Goal: Check status: Check status

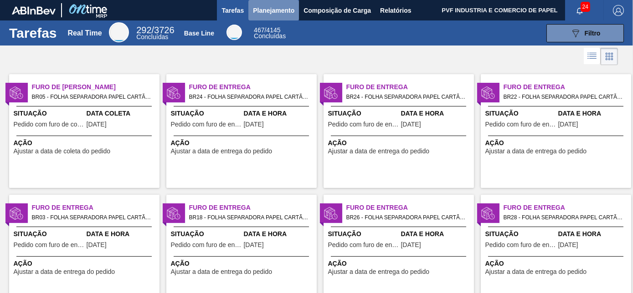
click at [266, 11] on span "Planejamento" at bounding box center [273, 10] width 41 height 11
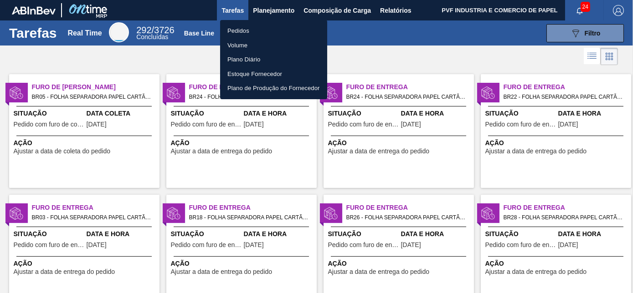
click at [241, 30] on li "Pedidos" at bounding box center [273, 31] width 107 height 15
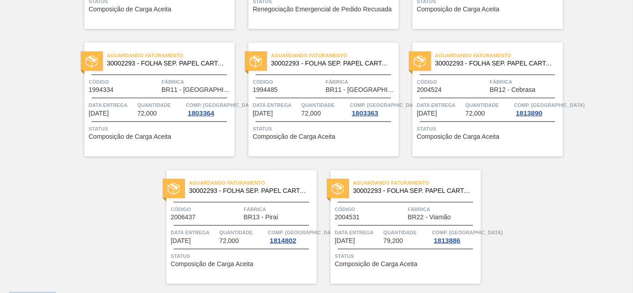
scroll to position [1976, 0]
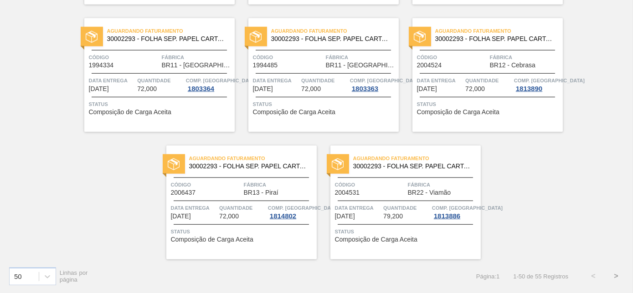
click at [611, 274] on button ">" at bounding box center [615, 276] width 23 height 23
click at [592, 275] on button "<" at bounding box center [593, 276] width 23 height 23
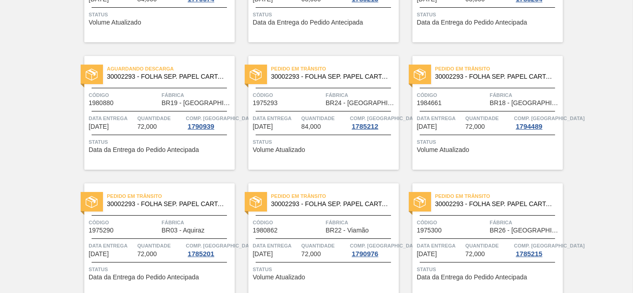
scroll to position [207, 0]
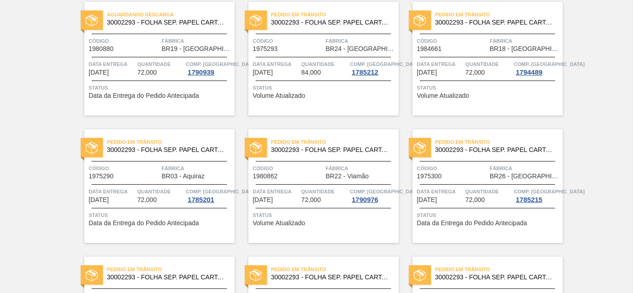
click at [327, 162] on div "Pedido [PERSON_NAME] 30002293 - FOLHA SEP. PAPEL CARTAO 1200x1000M 350g Código …" at bounding box center [323, 186] width 150 height 114
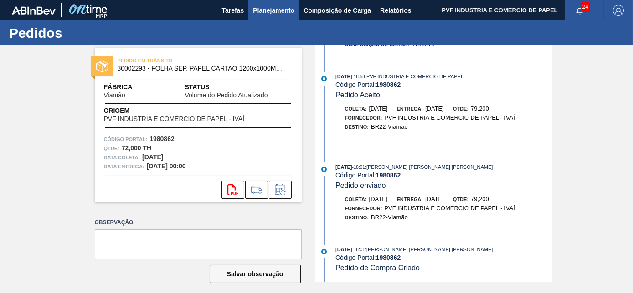
click at [275, 8] on span "Planejamento" at bounding box center [273, 10] width 41 height 11
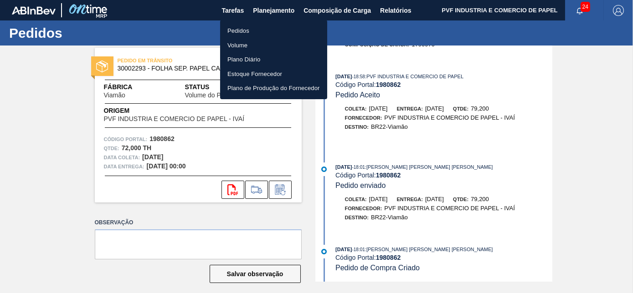
click at [240, 29] on li "Pedidos" at bounding box center [273, 31] width 107 height 15
